Goal: Navigation & Orientation: Go to known website

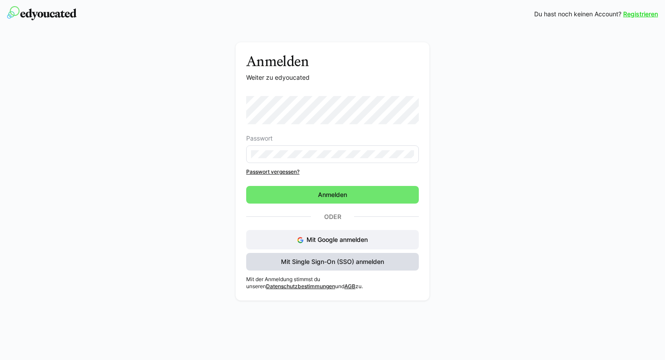
click at [367, 264] on span "Mit Single Sign-On (SSO) anmelden" at bounding box center [333, 261] width 106 height 9
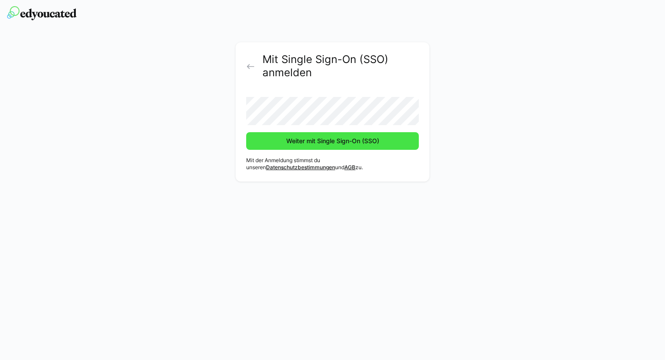
click at [353, 140] on span "Weiter mit Single Sign-On (SSO)" at bounding box center [333, 141] width 96 height 9
